Goal: Share content: Share content

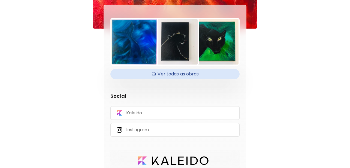
scroll to position [78, 0]
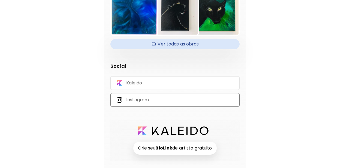
click at [142, 102] on p "Instagram" at bounding box center [137, 100] width 23 height 6
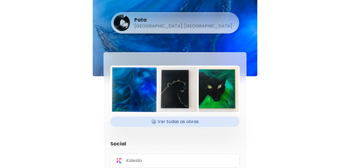
click at [314, 81] on div "Pata São Bernardo do Campo, Brasil Ver todas as obras Social Kaleido Instagram …" at bounding box center [175, 123] width 350 height 246
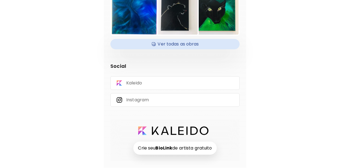
click at [179, 45] on h4 "Ver todas as obras" at bounding box center [175, 44] width 123 height 8
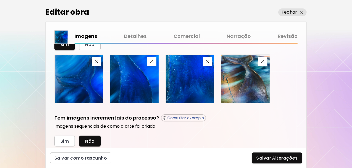
scroll to position [205, 0]
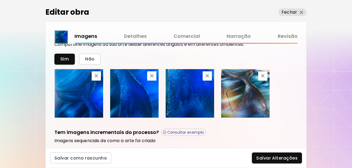
click at [279, 89] on div at bounding box center [176, 93] width 244 height 49
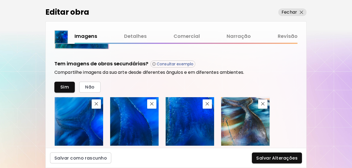
scroll to position [172, 0]
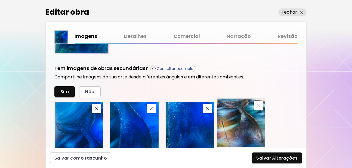
drag, startPoint x: 244, startPoint y: 121, endPoint x: 239, endPoint y: 118, distance: 5.4
click at [239, 118] on img at bounding box center [241, 123] width 48 height 48
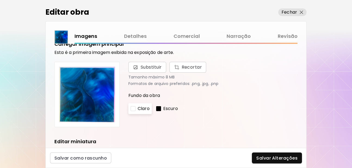
scroll to position [0, 0]
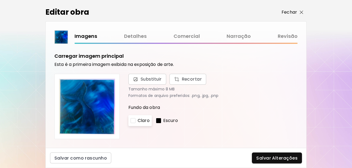
click at [303, 11] on img "button" at bounding box center [302, 13] width 4 height 4
